Goal: Ask a question

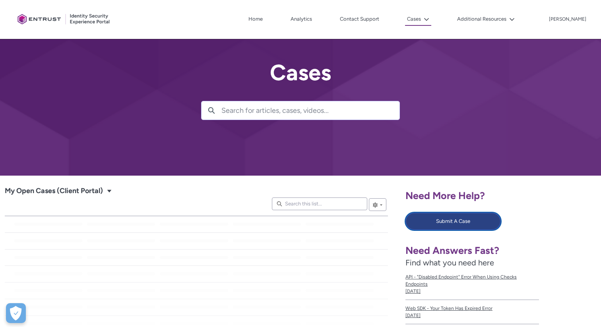
click at [454, 221] on button "Submit A Case" at bounding box center [452, 221] width 95 height 17
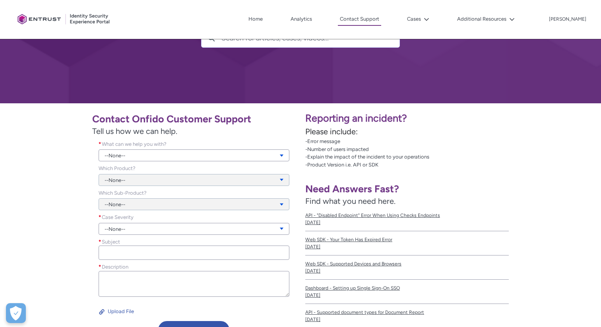
scroll to position [85, 0]
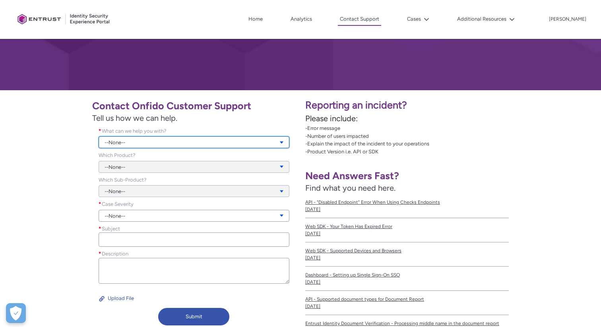
click at [209, 141] on link "--None--" at bounding box center [194, 142] width 191 height 12
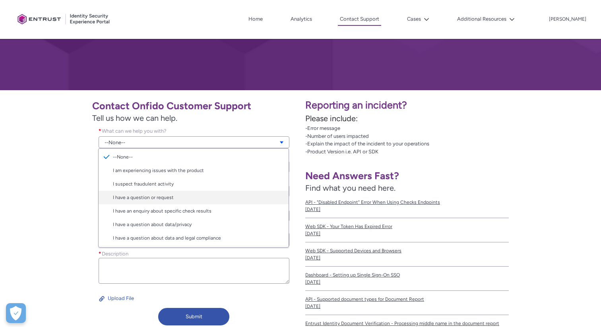
click at [187, 198] on link "I have a question or request" at bounding box center [194, 198] width 190 height 14
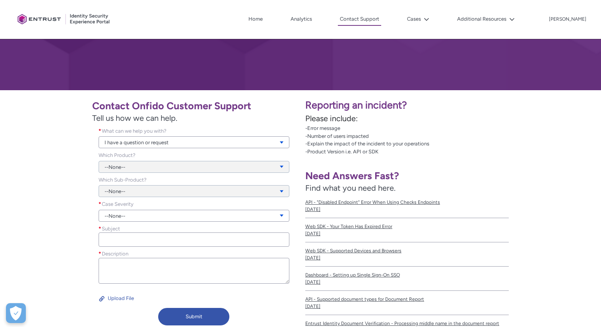
click at [184, 167] on div "--None--" at bounding box center [194, 161] width 191 height 21
click at [150, 218] on link "--None--" at bounding box center [194, 216] width 191 height 12
click at [186, 261] on link "Urgent" at bounding box center [194, 258] width 190 height 14
click at [160, 239] on input "Subject *" at bounding box center [194, 239] width 191 height 14
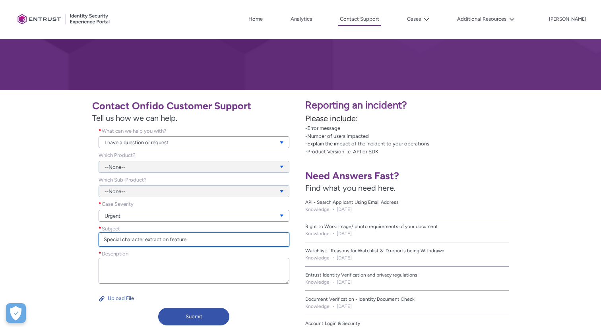
type input "Special character extraction feature"
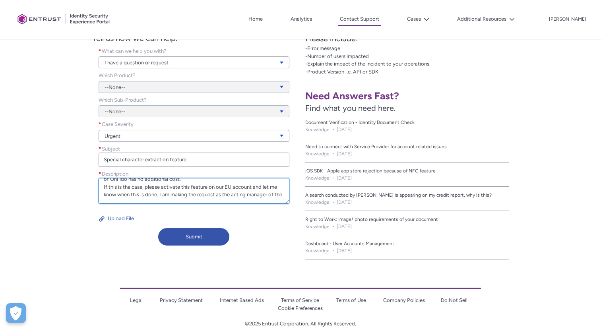
scroll to position [31, 0]
click at [159, 197] on textarea "Hello, If you can please confirm to me that the special character recognition f…" at bounding box center [194, 191] width 191 height 26
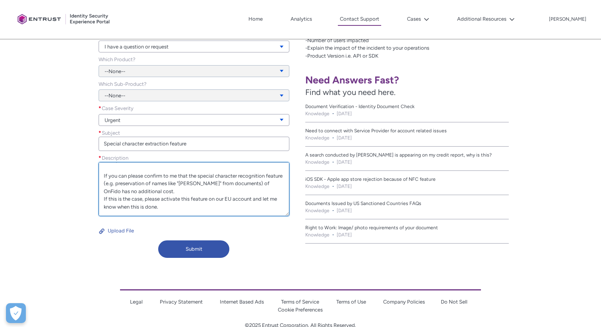
scroll to position [0, 0]
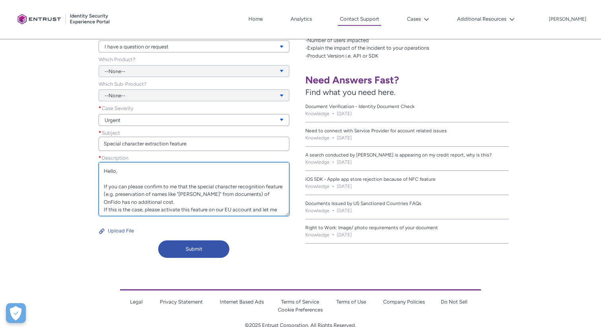
drag, startPoint x: 287, startPoint y: 186, endPoint x: 287, endPoint y: 250, distance: 63.6
click at [287, 216] on textarea "Hello, If you can please confirm to me that the special character recognition f…" at bounding box center [194, 189] width 191 height 54
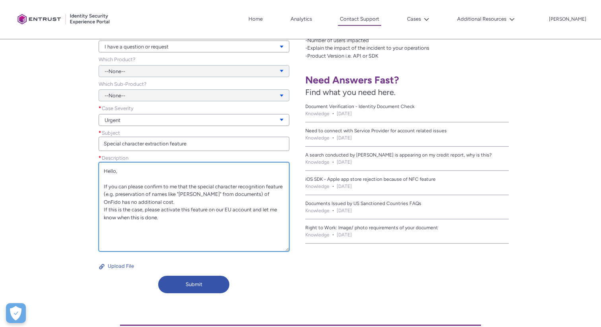
click at [216, 233] on textarea "Hello, If you can please confirm to me that the special character recognition f…" at bounding box center [194, 206] width 191 height 89
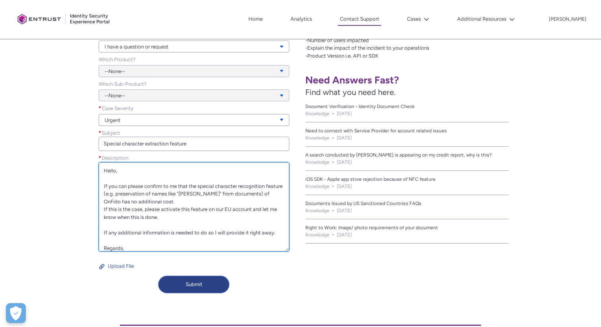
scroll to position [16, 0]
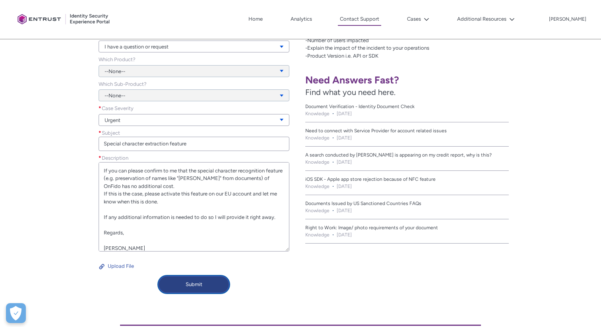
type textarea "Hello, If you can please confirm to me that the special character recognition f…"
click at [199, 287] on button "Submit" at bounding box center [193, 284] width 71 height 17
